Goal: Information Seeking & Learning: Learn about a topic

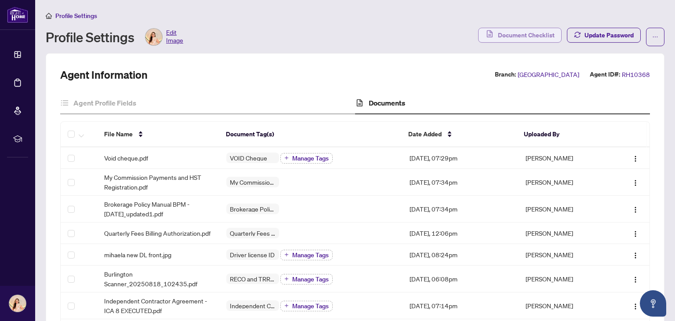
click at [536, 34] on span "Document Checklist" at bounding box center [526, 35] width 57 height 14
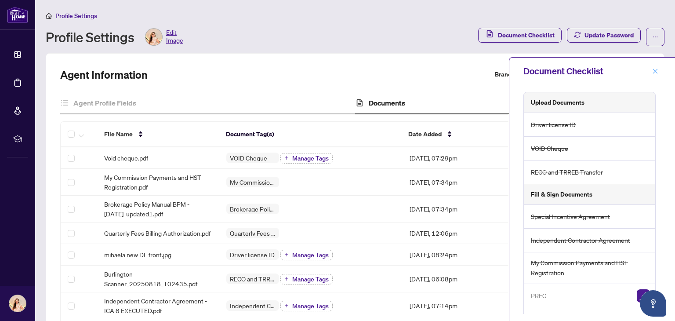
click at [656, 70] on icon "close" at bounding box center [656, 71] width 6 height 6
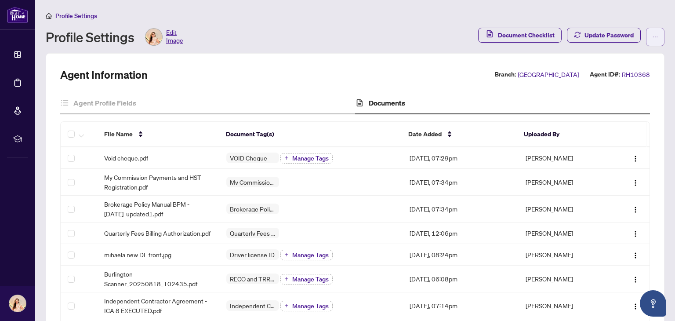
click at [653, 41] on span "button" at bounding box center [656, 37] width 6 height 14
click at [642, 55] on span "Agent Activity History" at bounding box center [621, 56] width 60 height 10
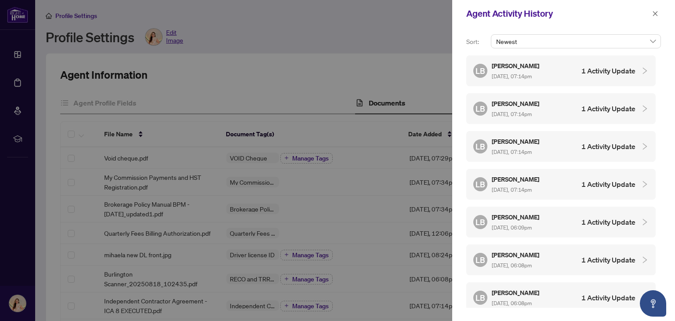
click at [628, 74] on h4 "1 Activity Update" at bounding box center [609, 71] width 54 height 11
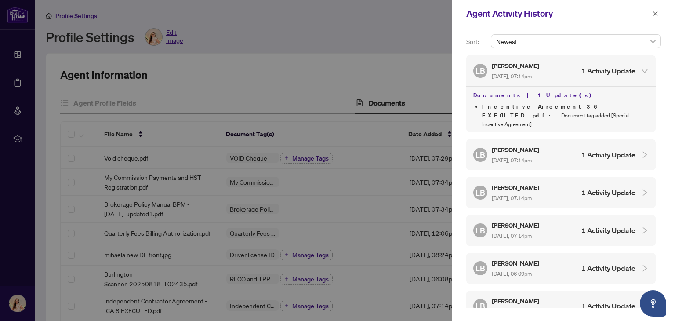
click at [638, 68] on div at bounding box center [642, 71] width 13 height 10
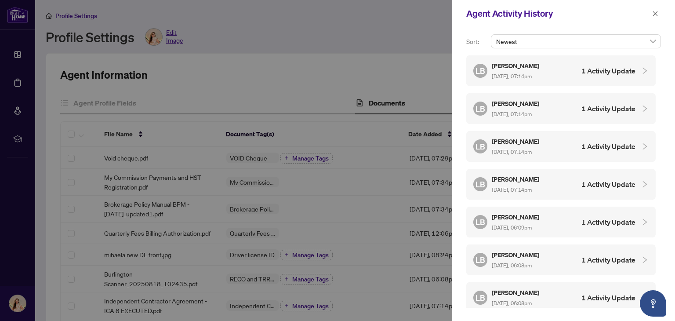
click at [638, 106] on div at bounding box center [642, 109] width 13 height 10
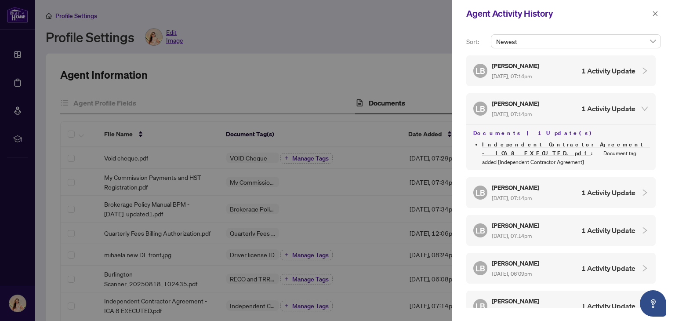
click at [638, 106] on div at bounding box center [642, 109] width 13 height 10
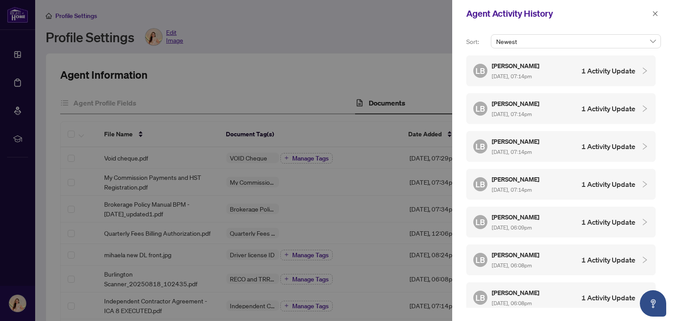
click at [636, 147] on div at bounding box center [642, 147] width 13 height 10
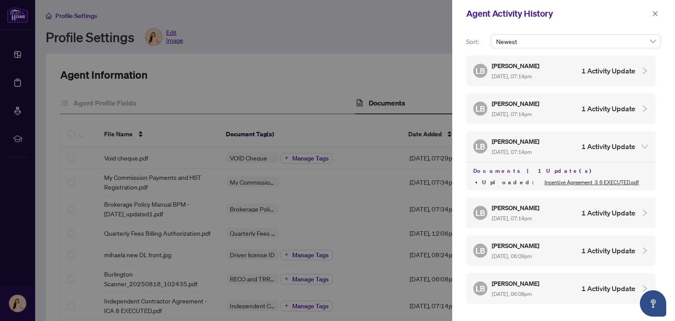
click at [636, 147] on div at bounding box center [642, 147] width 13 height 10
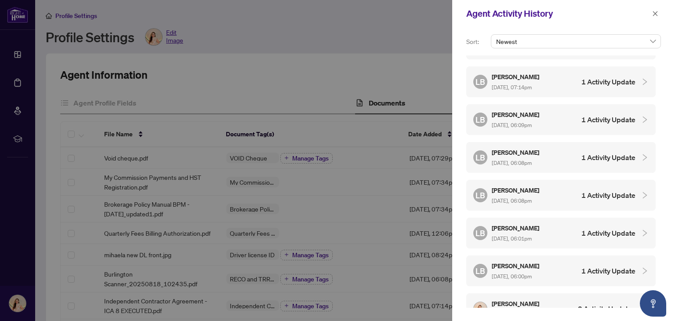
scroll to position [88, 0]
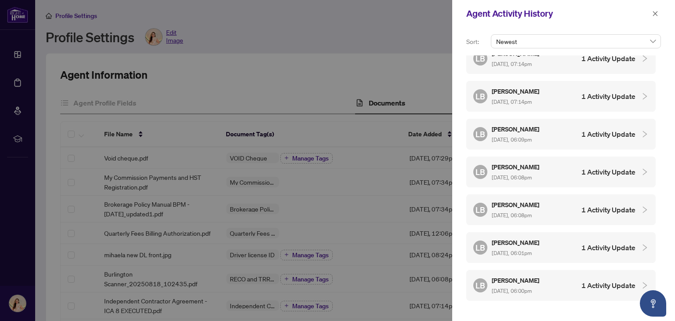
click at [612, 92] on h4 "1 Activity Update" at bounding box center [609, 96] width 54 height 11
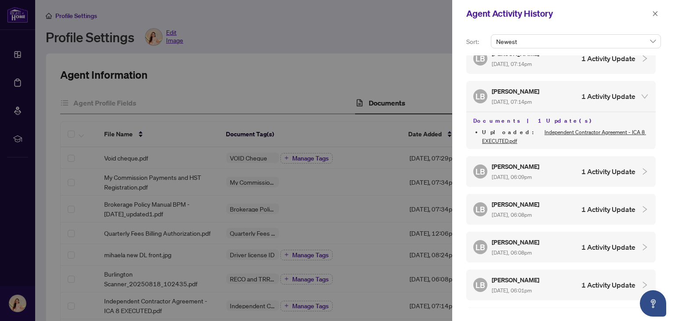
click at [612, 92] on h4 "1 Activity Update" at bounding box center [609, 96] width 54 height 11
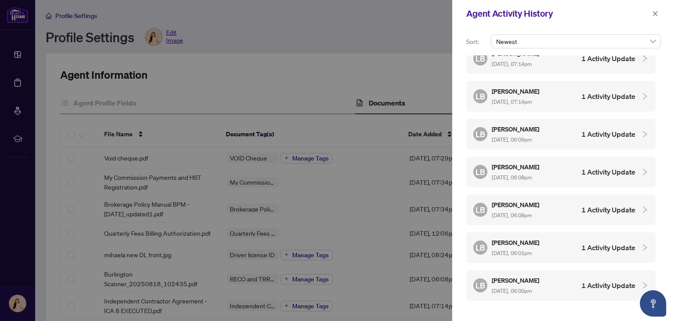
click at [609, 132] on h4 "1 Activity Update" at bounding box center [609, 134] width 54 height 11
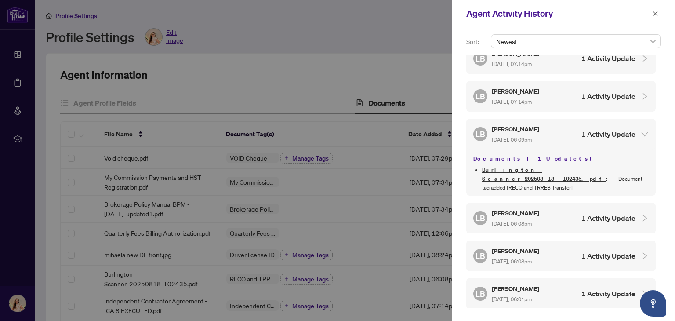
click at [609, 132] on h4 "1 Activity Update" at bounding box center [609, 134] width 54 height 11
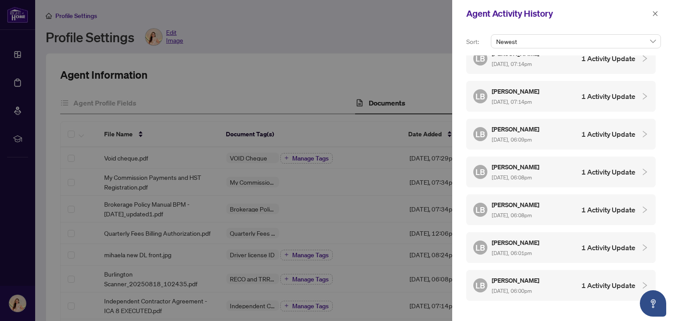
click at [608, 134] on h4 "1 Activity Update" at bounding box center [609, 134] width 54 height 11
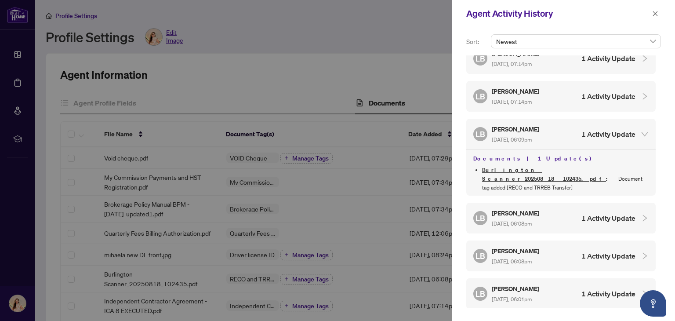
click at [608, 134] on h4 "1 Activity Update" at bounding box center [609, 134] width 54 height 11
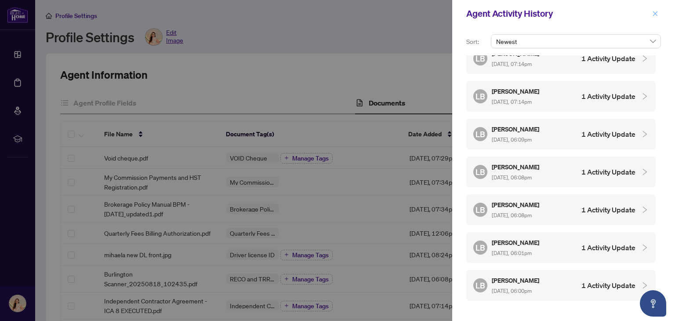
click at [653, 13] on icon "close" at bounding box center [656, 14] width 6 height 6
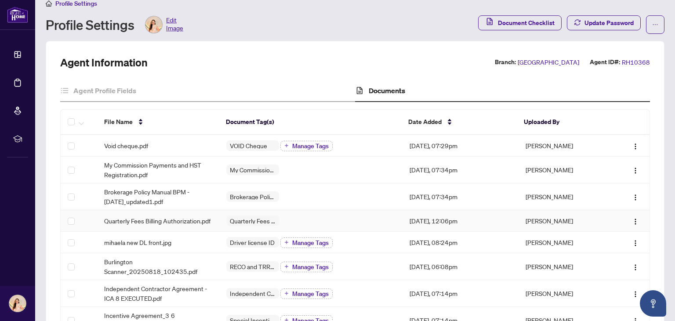
scroll to position [0, 0]
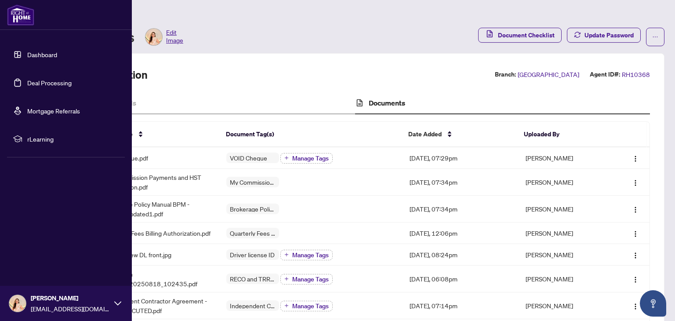
click at [49, 51] on link "Dashboard" at bounding box center [42, 55] width 30 height 8
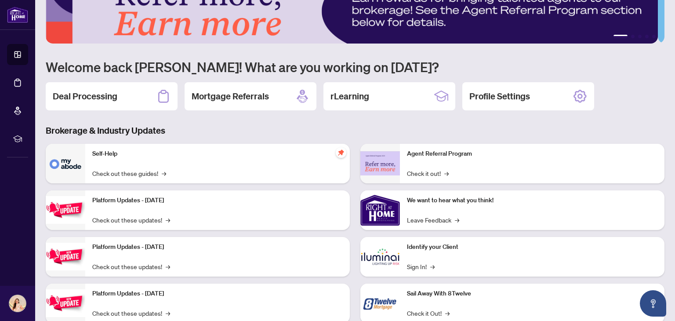
scroll to position [15, 0]
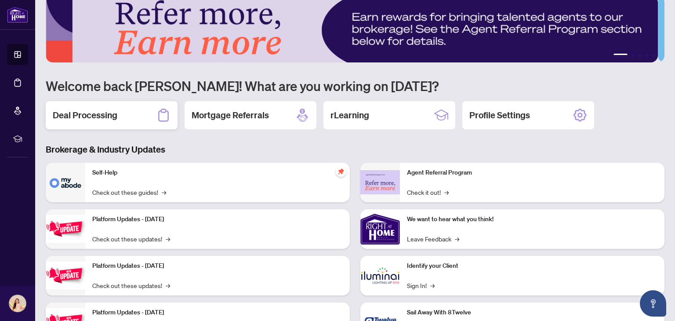
click at [139, 117] on div "Deal Processing" at bounding box center [112, 115] width 132 height 28
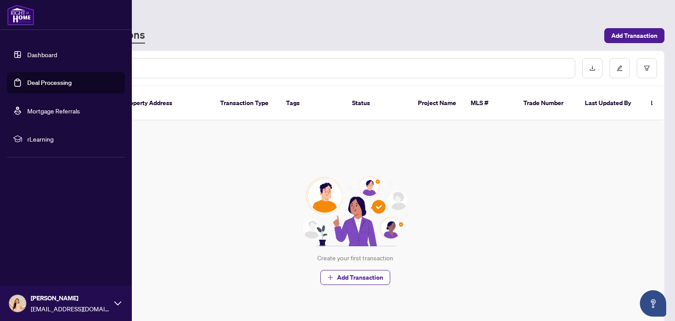
click at [55, 53] on link "Dashboard" at bounding box center [42, 55] width 30 height 8
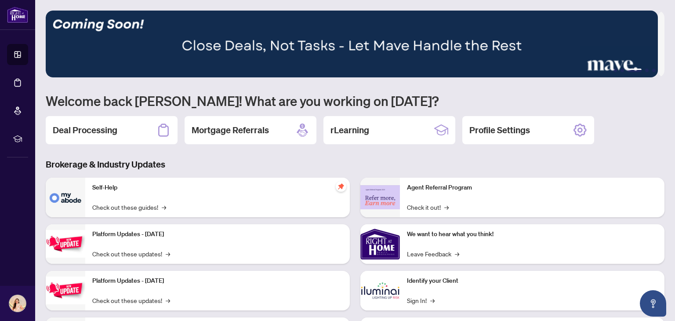
click at [185, 203] on div "Self-Help Check out these guides! →" at bounding box center [217, 198] width 265 height 40
click at [149, 204] on link "Check out these guides! →" at bounding box center [129, 207] width 74 height 10
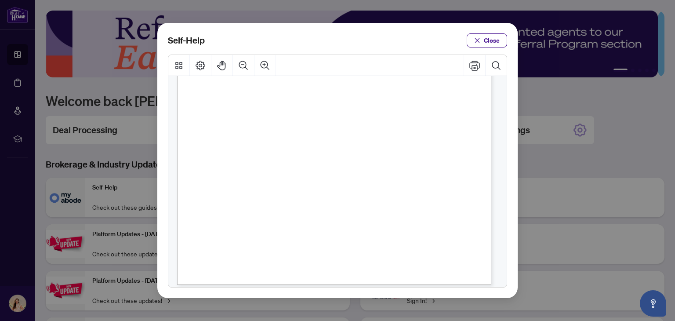
scroll to position [220, 0]
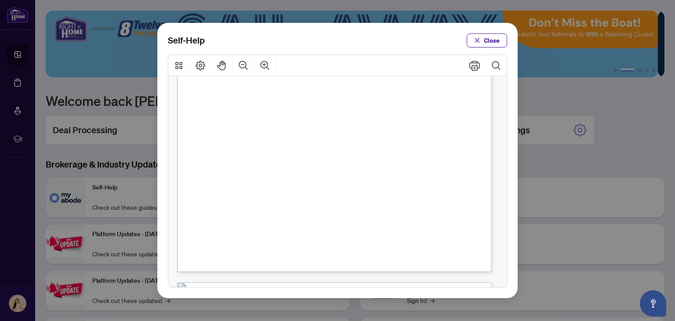
click at [350, 196] on span "PDF" at bounding box center [348, 194] width 12 height 9
